Goal: Information Seeking & Learning: Check status

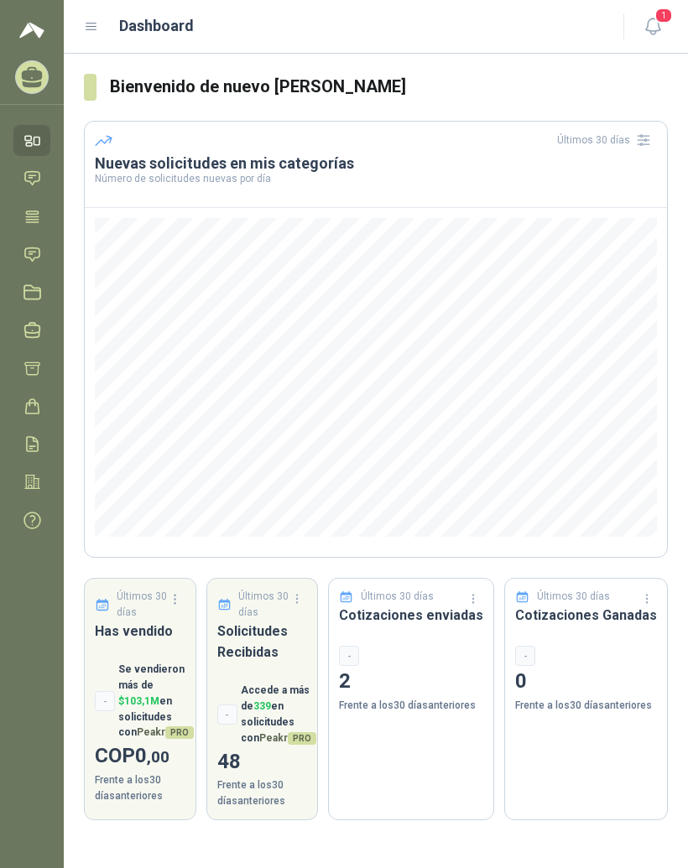
click at [28, 216] on icon at bounding box center [32, 215] width 13 height 11
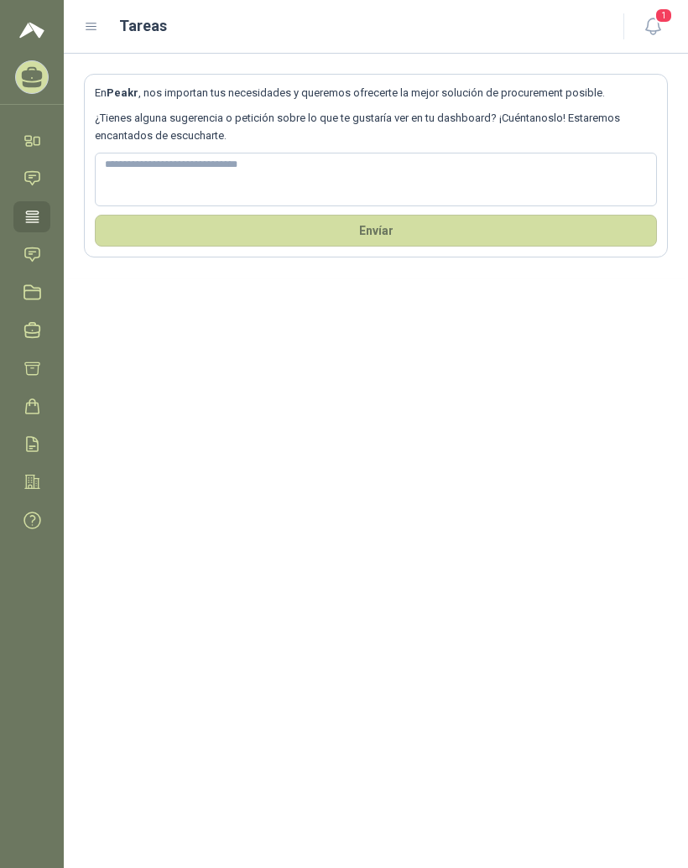
click at [33, 78] on icon at bounding box center [32, 74] width 21 height 14
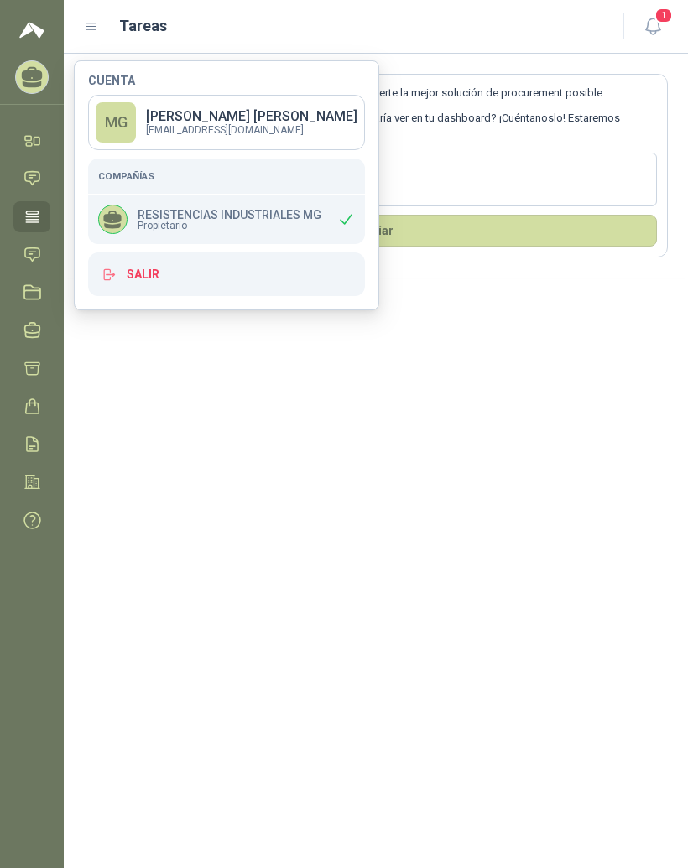
click at [278, 209] on p "RESISTENCIAS INDUSTRIALES MG" at bounding box center [230, 215] width 184 height 12
click at [562, 426] on div "En Peakr , nos importan tus necesidades y queremos ofrecerte la mejor solución …" at bounding box center [376, 461] width 624 height 814
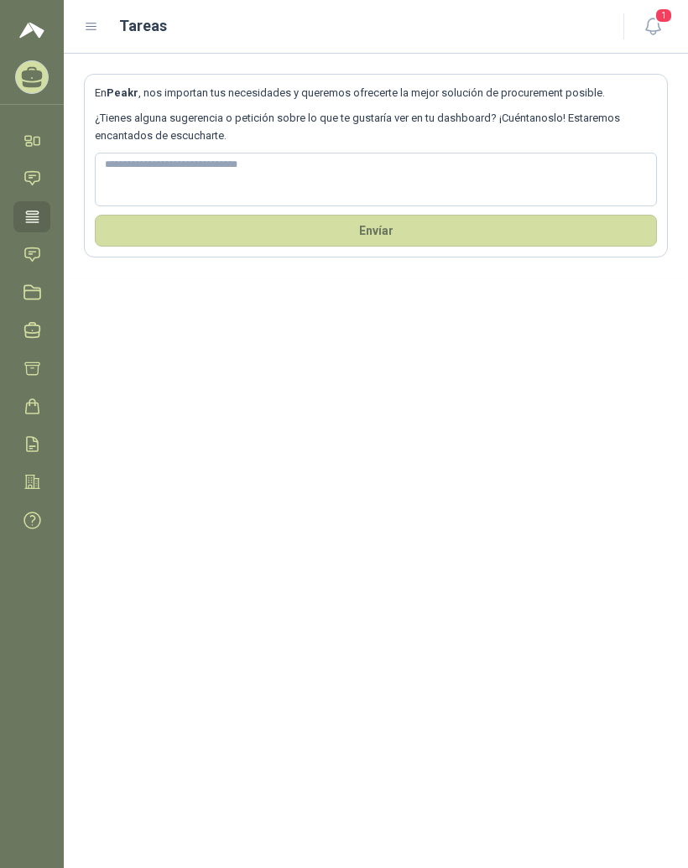
click at [650, 23] on icon "button" at bounding box center [652, 26] width 21 height 21
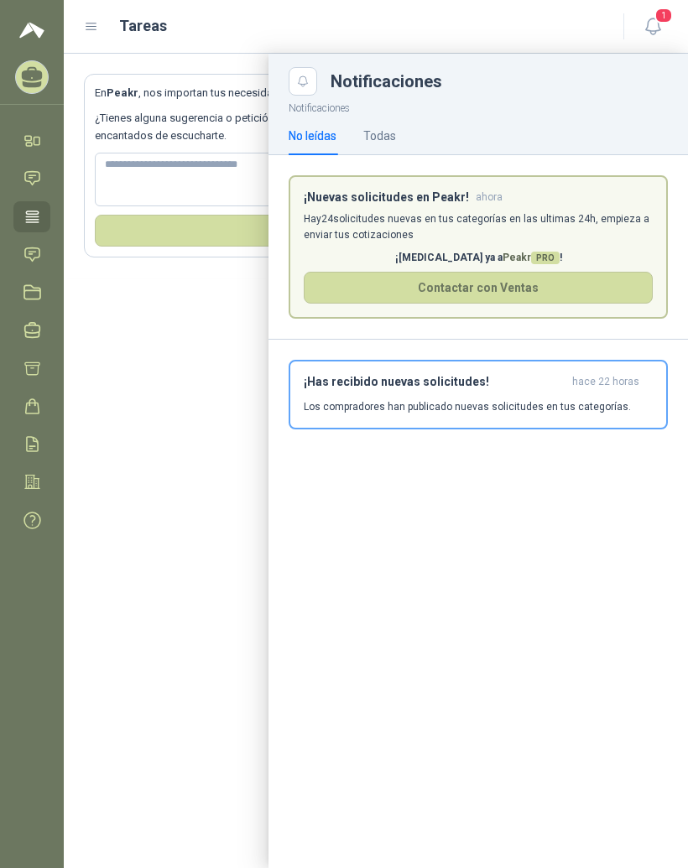
click at [167, 583] on div at bounding box center [376, 461] width 624 height 814
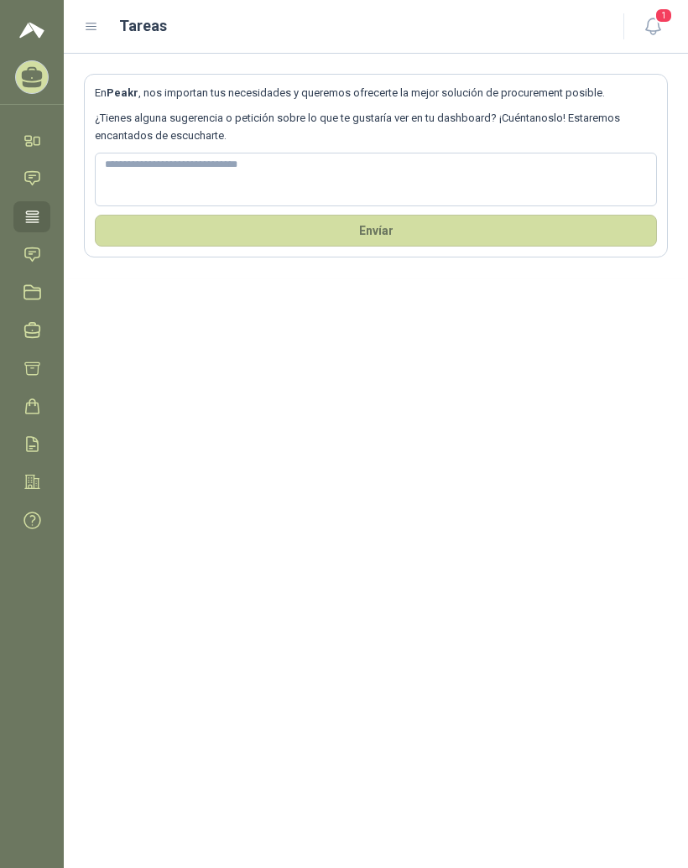
click at [93, 21] on icon at bounding box center [91, 26] width 15 height 15
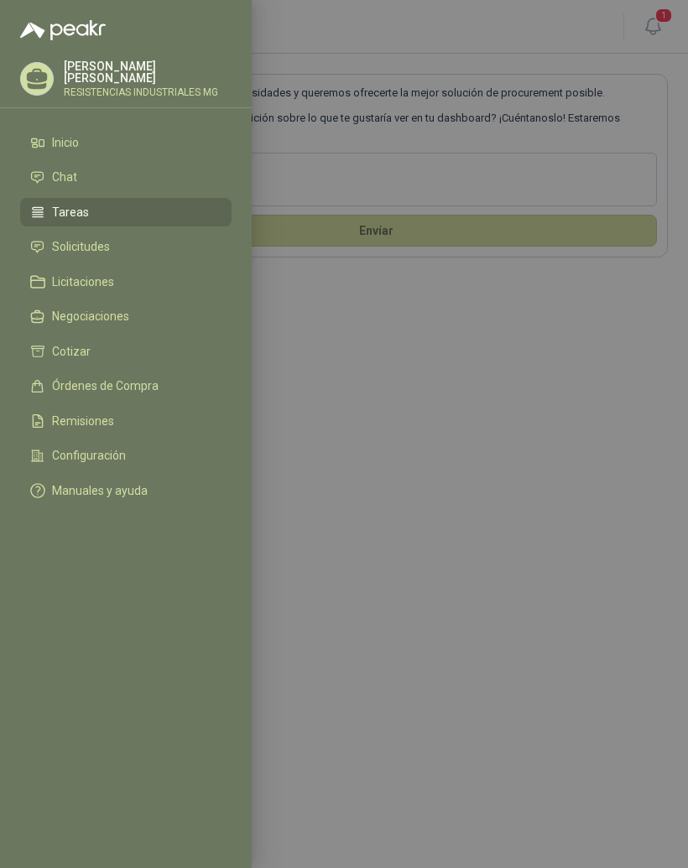
click at [160, 155] on link "Inicio" at bounding box center [125, 142] width 211 height 29
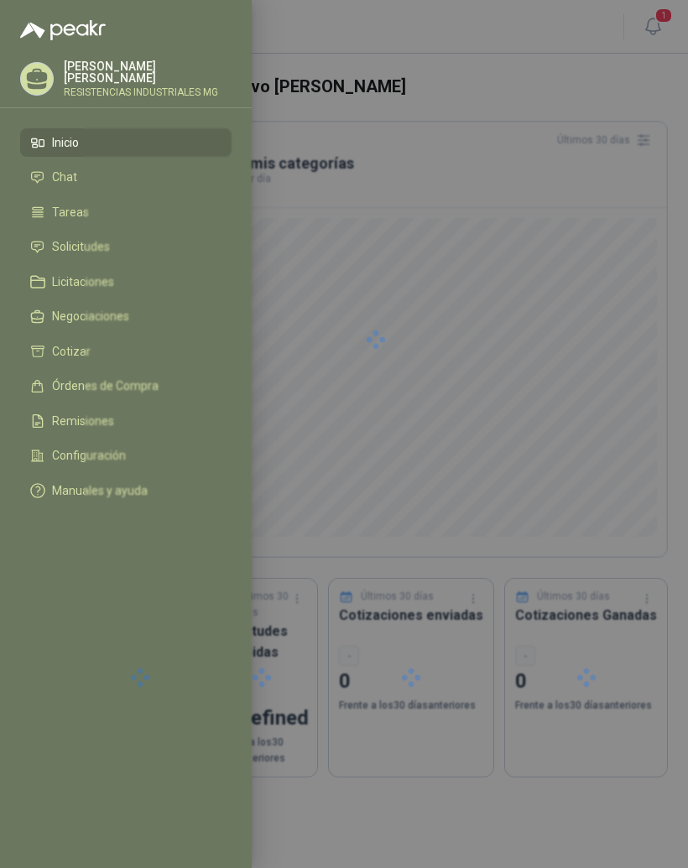
click at [439, 388] on div at bounding box center [376, 339] width 584 height 437
click at [530, 410] on div at bounding box center [344, 434] width 688 height 868
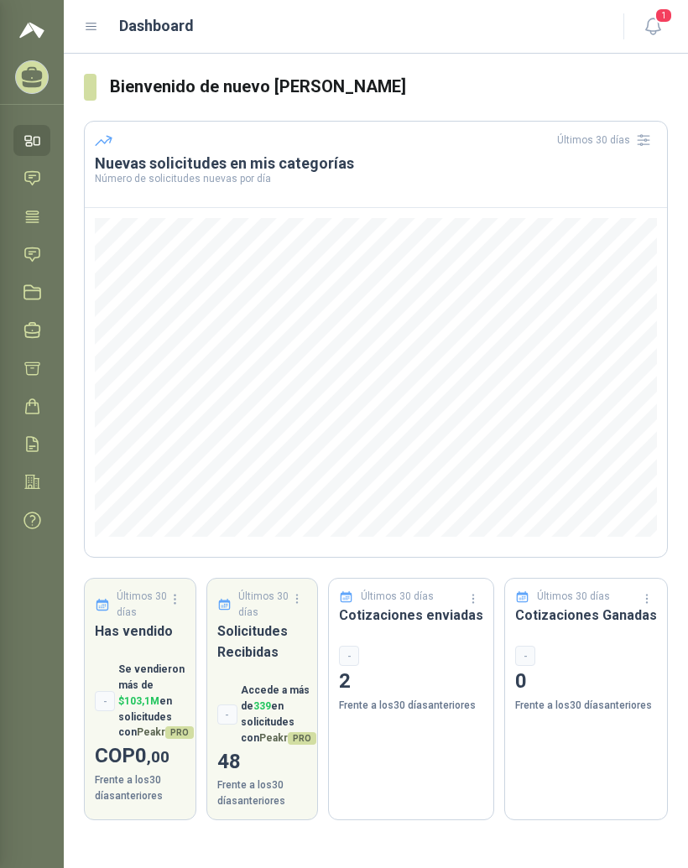
click at [545, 340] on div at bounding box center [344, 434] width 688 height 868
click at [31, 81] on icon at bounding box center [32, 74] width 21 height 14
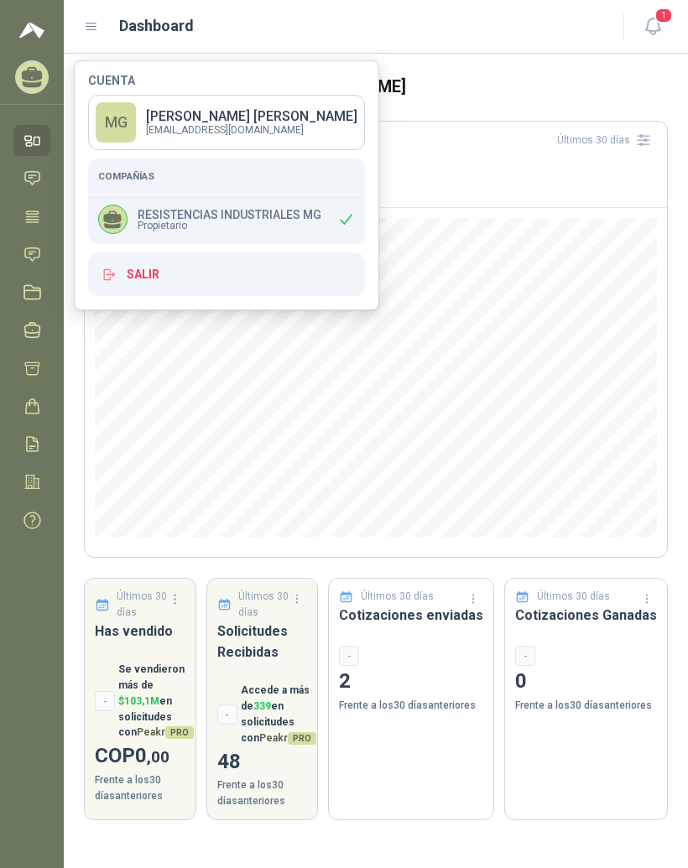
click at [32, 33] on img at bounding box center [31, 30] width 25 height 20
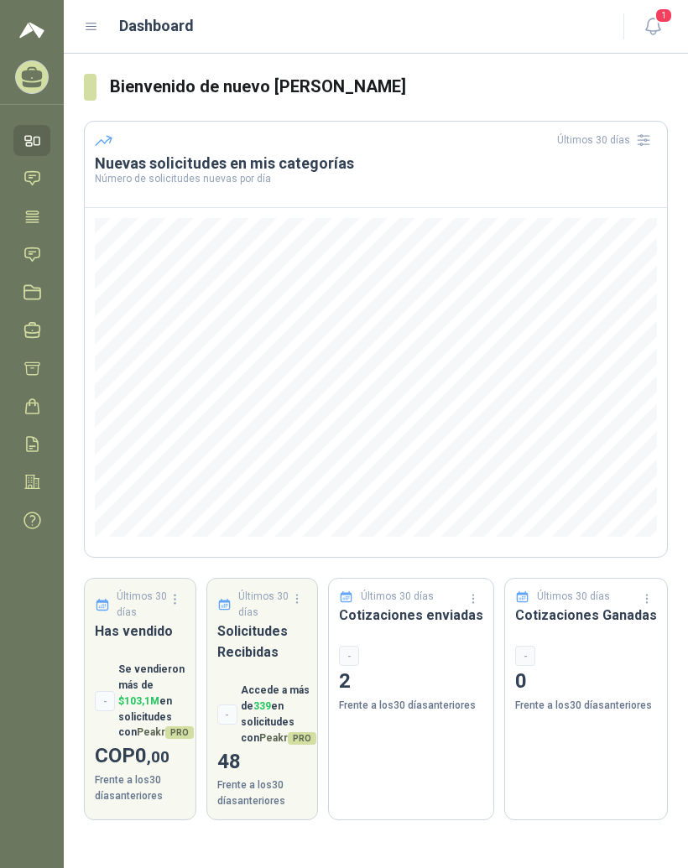
scroll to position [21, 0]
click at [638, 135] on icon "button" at bounding box center [643, 140] width 12 height 11
click at [437, 604] on div "Últimos 30 días Cotizaciones enviadas - 2 Frente a los 30 días anteriores" at bounding box center [411, 699] width 166 height 242
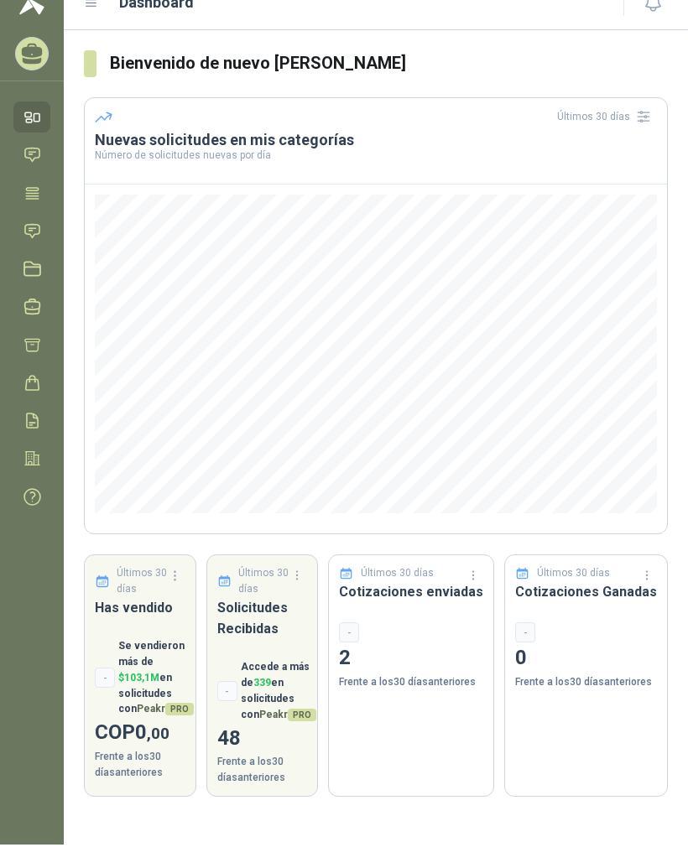
scroll to position [0, 0]
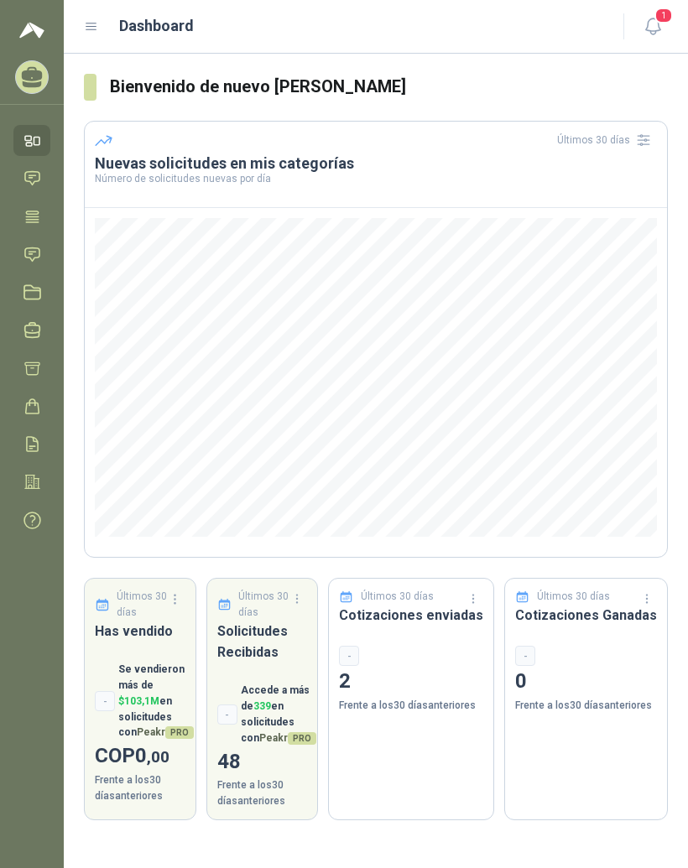
click at [0, 0] on button "Contactar con ventas" at bounding box center [0, 0] width 0 height 0
click at [169, 174] on p "Número de solicitudes nuevas por día" at bounding box center [376, 179] width 562 height 10
click at [168, 174] on p "Número de solicitudes nuevas por día" at bounding box center [376, 179] width 562 height 10
click at [184, 169] on h3 "Nuevas solicitudes en mis categorías" at bounding box center [376, 163] width 562 height 20
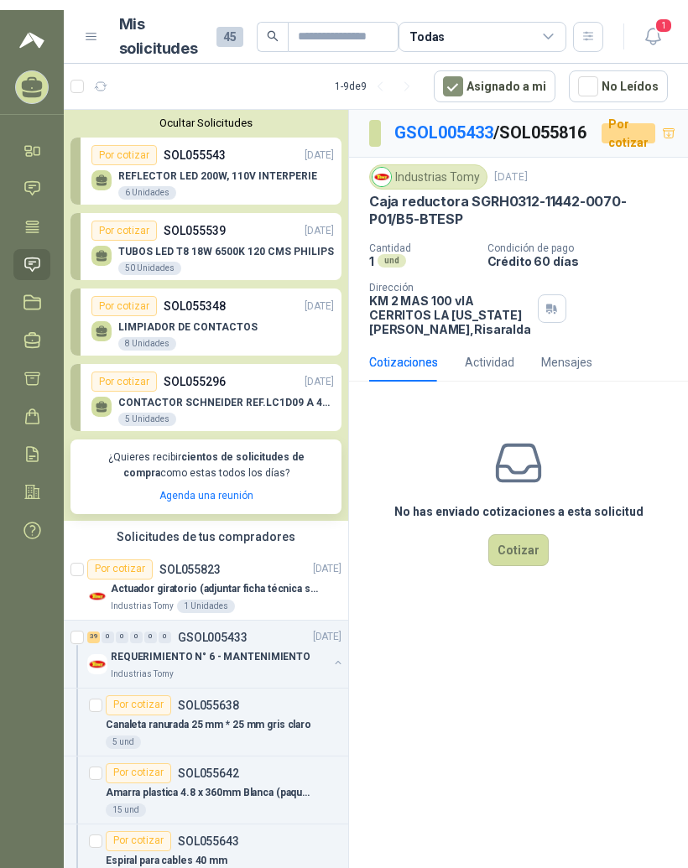
scroll to position [2612, 0]
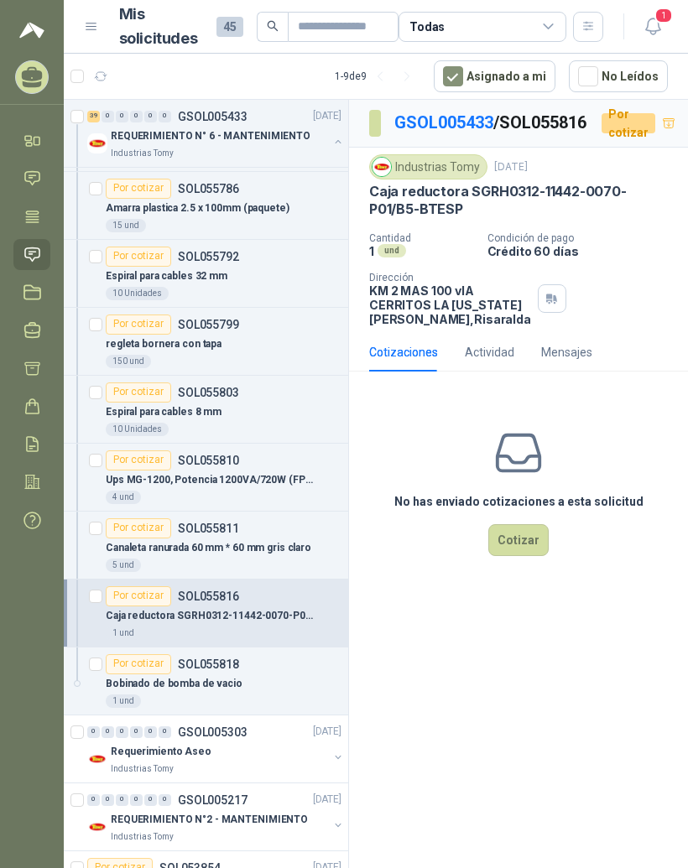
click at [152, 139] on p "REQUERIMIENTO N° 6 - MANTENIMIENTO" at bounding box center [211, 137] width 200 height 16
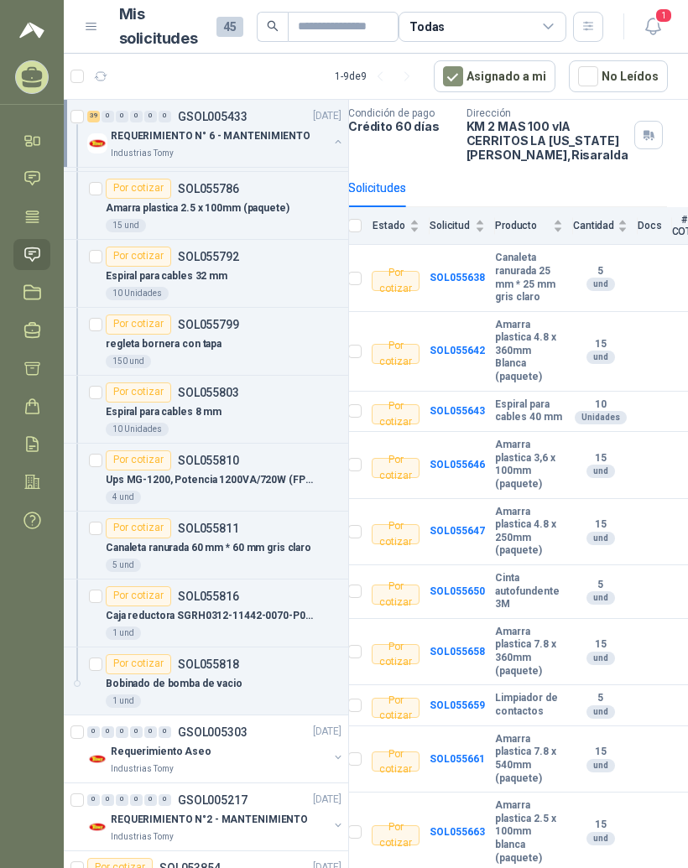
scroll to position [112, 22]
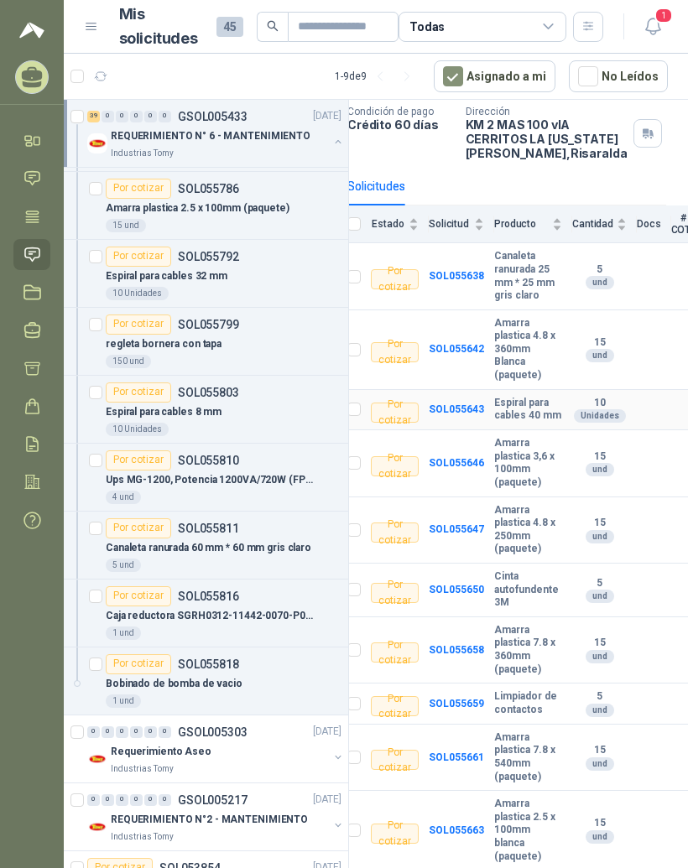
click at [522, 408] on b "Espiral para cables 40 mm" at bounding box center [528, 410] width 68 height 26
click at [523, 413] on b "Espiral para cables 40 mm" at bounding box center [528, 410] width 68 height 26
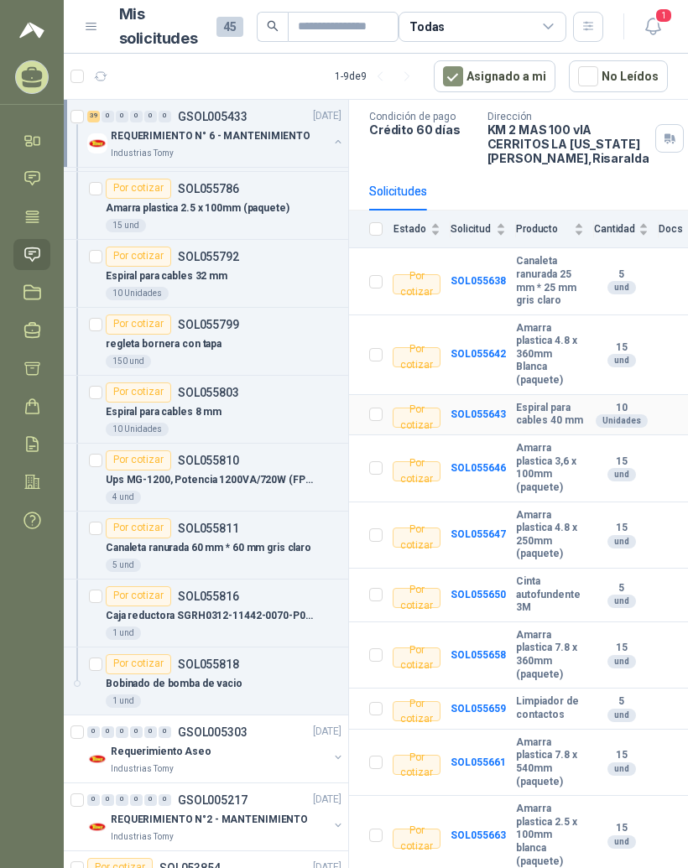
scroll to position [106, 0]
click at [290, 194] on div "Por cotizar SOL055786" at bounding box center [224, 189] width 236 height 20
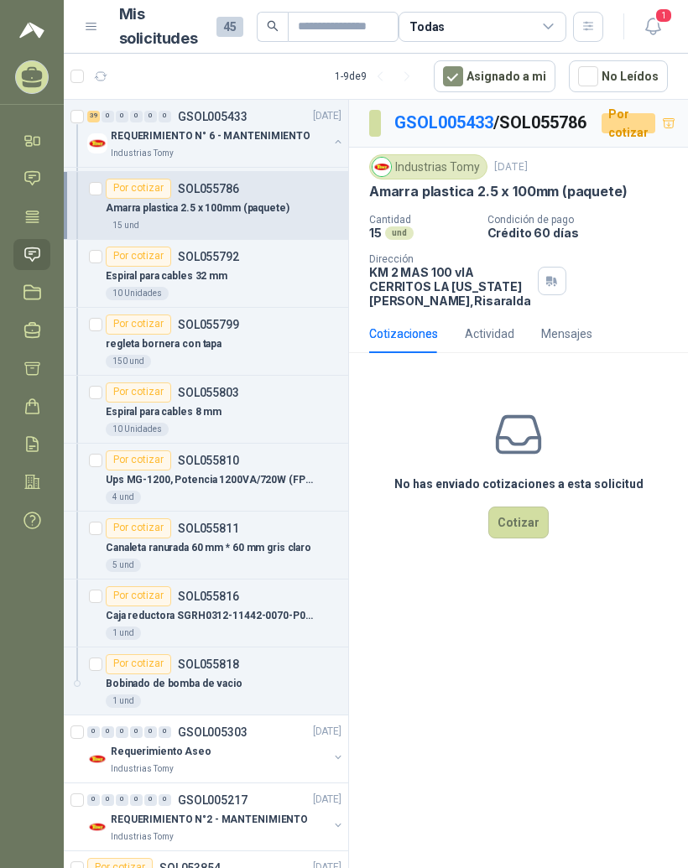
click at [158, 335] on div "regleta bornera con tapa" at bounding box center [224, 345] width 236 height 20
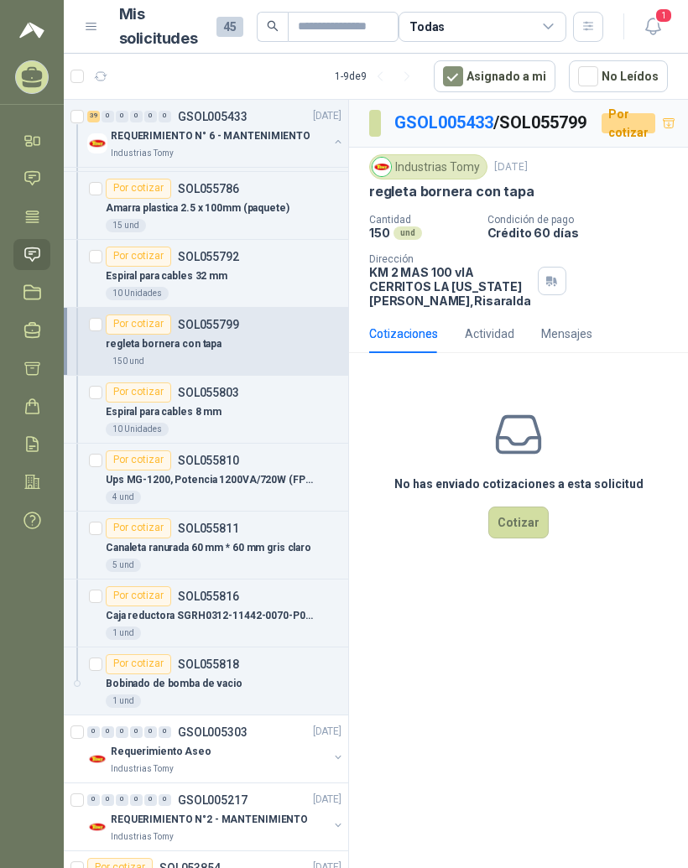
click at [157, 413] on p "Espiral para cables 8 mm" at bounding box center [164, 412] width 116 height 16
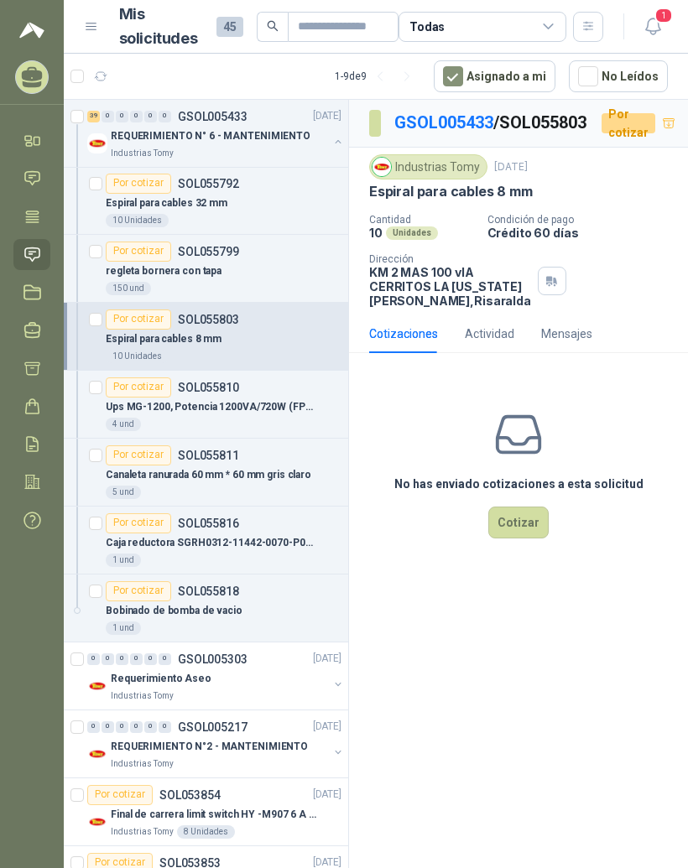
scroll to position [2689, 0]
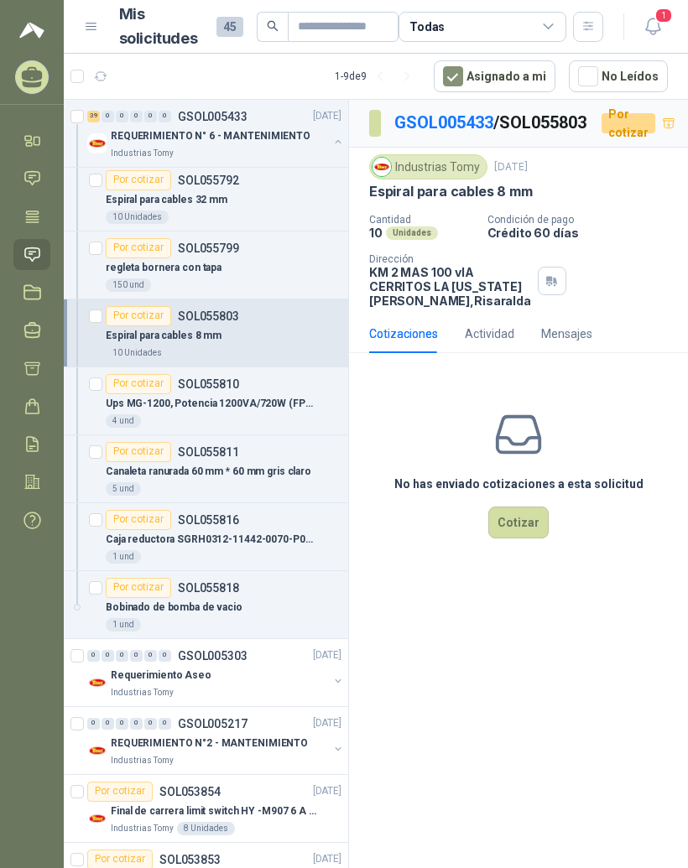
click at [226, 608] on p "Bobinado de bomba de vacio" at bounding box center [174, 608] width 137 height 16
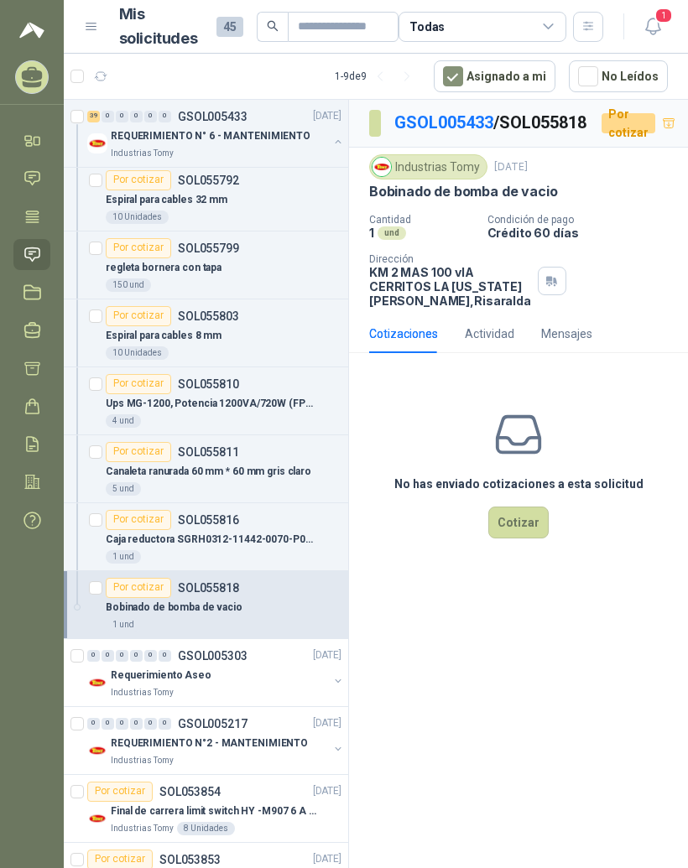
click at [210, 522] on p "SOL055816" at bounding box center [208, 520] width 61 height 12
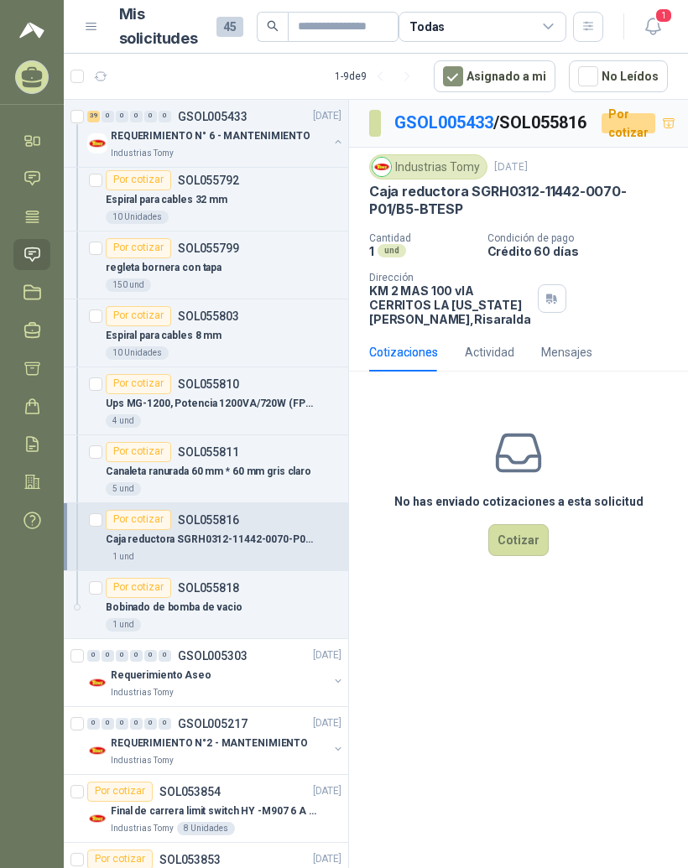
click at [197, 462] on div "Canaleta ranurada 60 mm * 60 mm gris claro" at bounding box center [224, 472] width 236 height 20
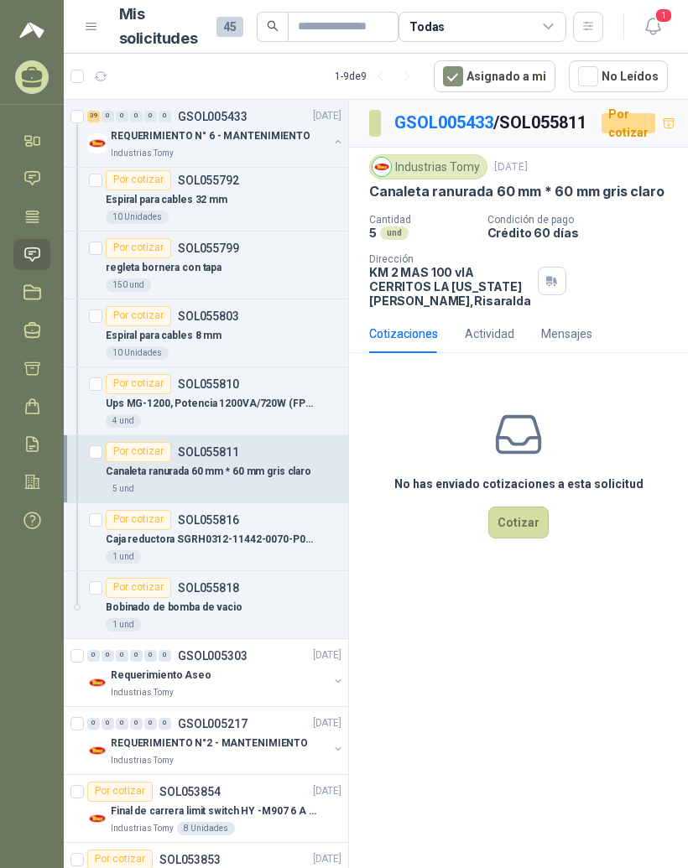
click at [191, 385] on p "SOL055810" at bounding box center [208, 384] width 61 height 12
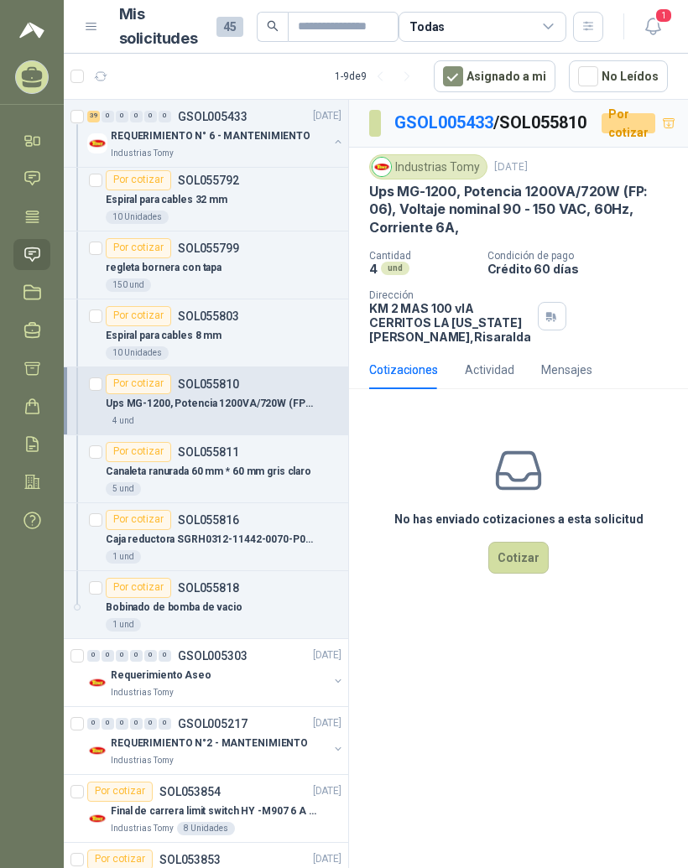
click at [174, 318] on div "Por cotizar SOL055803" at bounding box center [172, 316] width 133 height 20
